Goal: Task Accomplishment & Management: Manage account settings

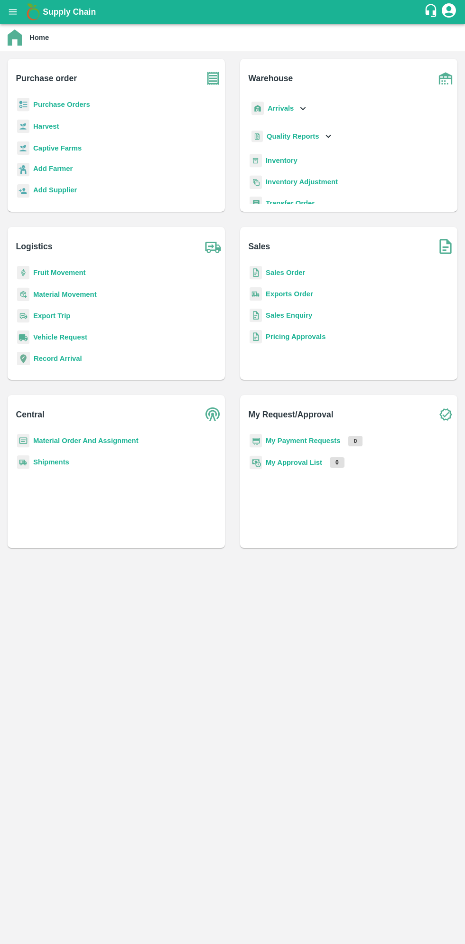
click at [71, 101] on b "Purchase Orders" at bounding box center [61, 105] width 57 height 8
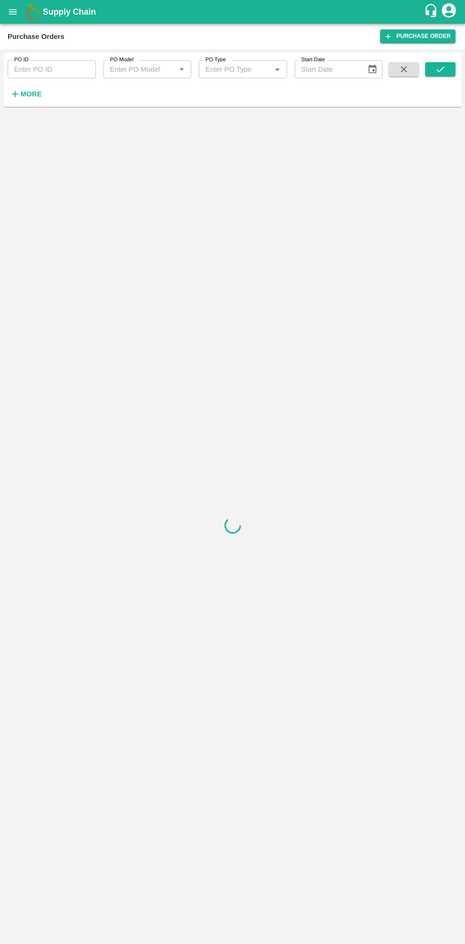
click at [29, 94] on strong "More" at bounding box center [30, 94] width 21 height 8
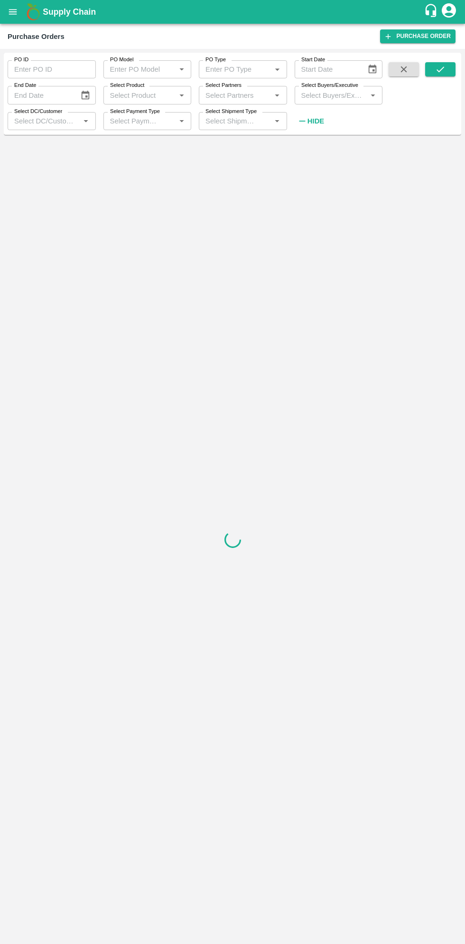
click at [332, 95] on input "Select Buyers/Executive" at bounding box center [331, 95] width 67 height 12
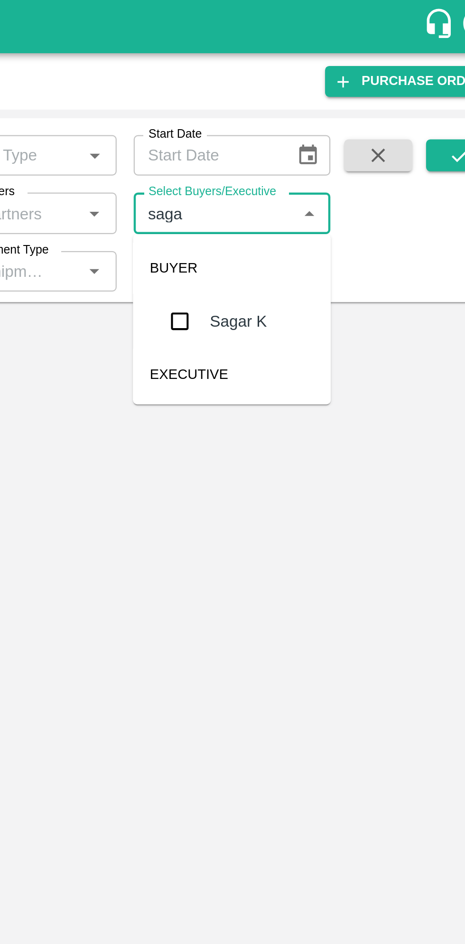
type input "sagar"
click at [319, 147] on input "checkbox" at bounding box center [315, 143] width 19 height 19
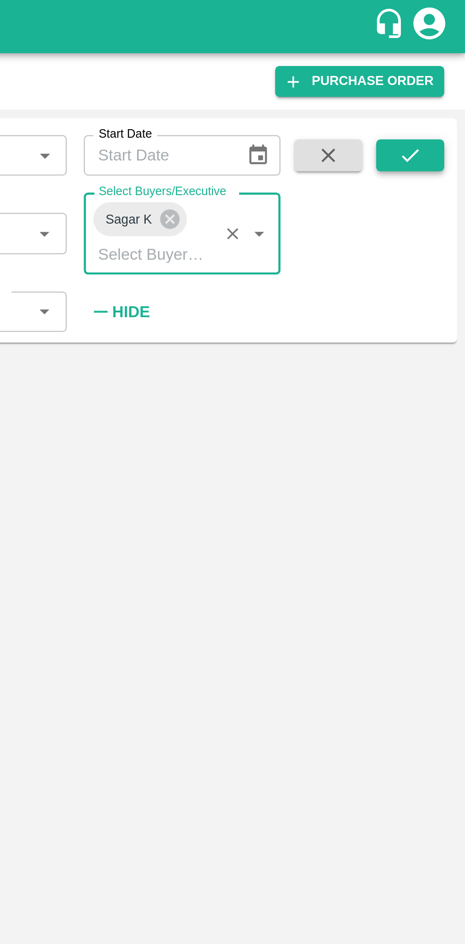
click at [442, 69] on icon "submit" at bounding box center [440, 69] width 10 height 10
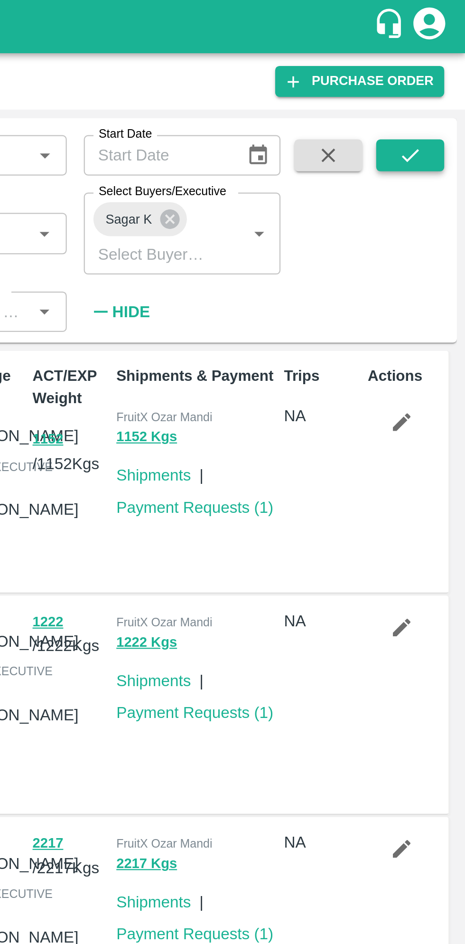
click at [447, 68] on button "submit" at bounding box center [440, 69] width 30 height 14
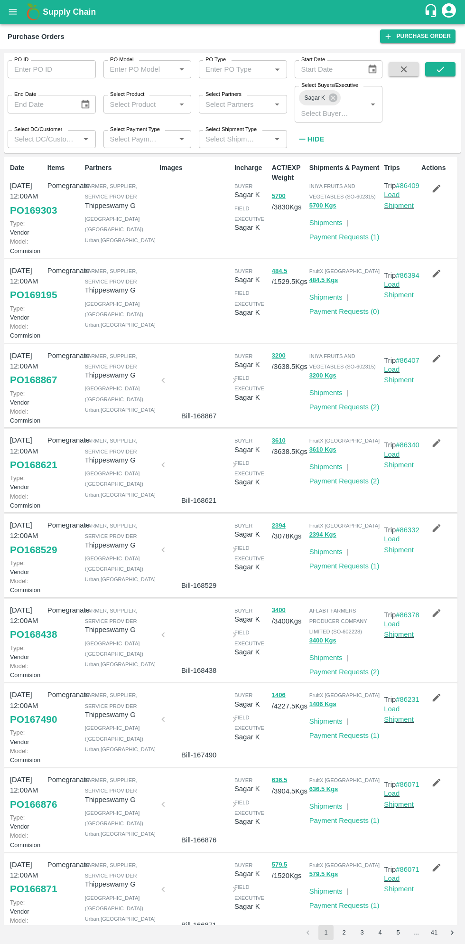
click at [54, 69] on input "PO ID" at bounding box center [52, 69] width 88 height 18
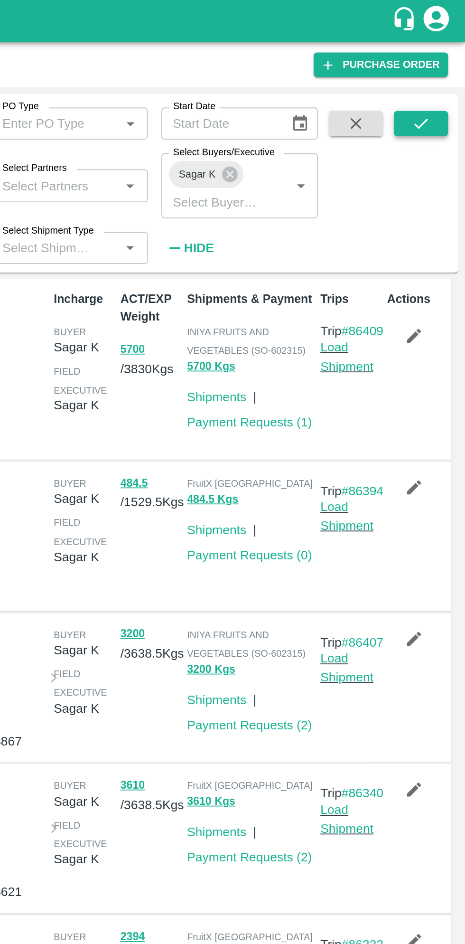
type input "99705"
click at [436, 71] on icon "submit" at bounding box center [440, 69] width 10 height 10
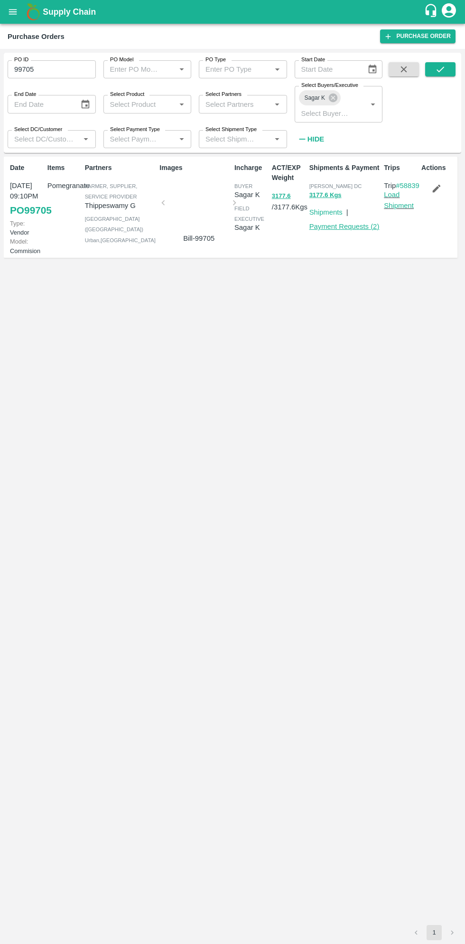
click at [347, 223] on link "Payment Requests ( 2 )" at bounding box center [345, 227] width 70 height 8
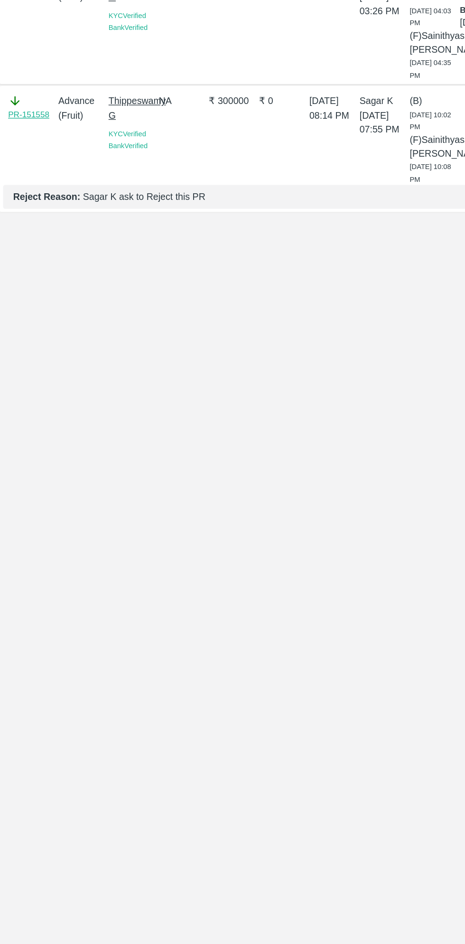
click at [22, 186] on link "PR-151558" at bounding box center [21, 181] width 31 height 9
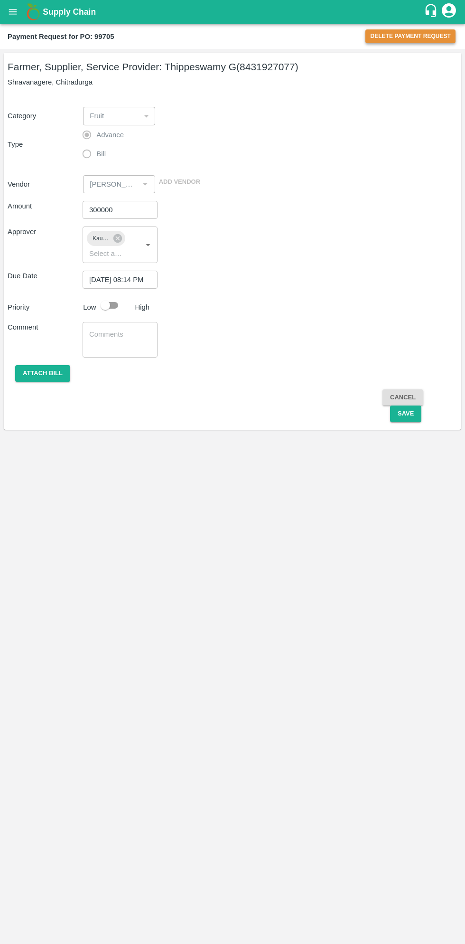
click at [406, 38] on button "Delete Payment Request" at bounding box center [411, 36] width 90 height 14
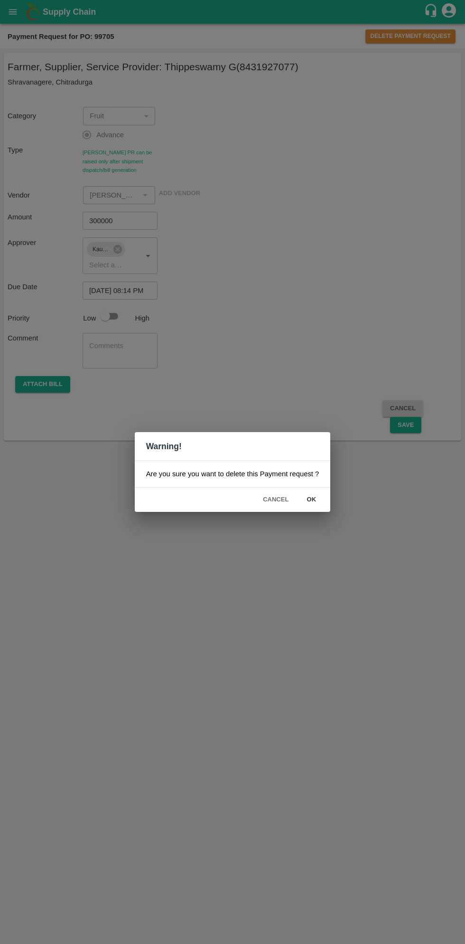
click at [311, 499] on button "ok" at bounding box center [311, 499] width 30 height 17
